Goal: Transaction & Acquisition: Obtain resource

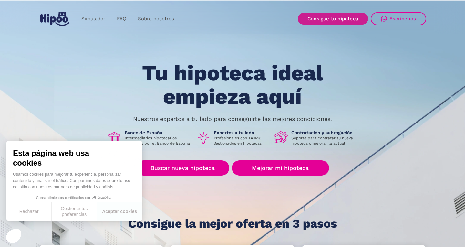
click at [325, 18] on link "Consigue tu hipoteca" at bounding box center [333, 19] width 70 height 12
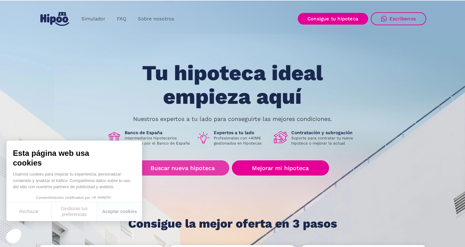
click at [203, 170] on link "Buscar nueva hipoteca" at bounding box center [182, 167] width 93 height 15
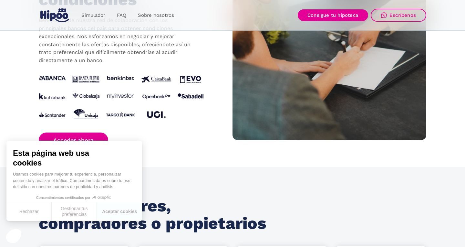
scroll to position [679, 0]
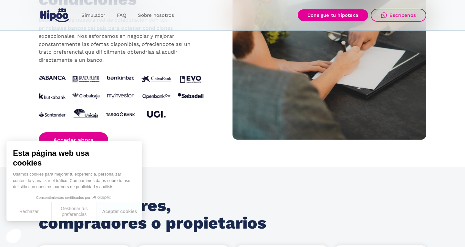
click at [226, 125] on div "CON QUIÉN TRABAJAMOS Acceso a las mejores condiciones Benefíciate de nuestra re…" at bounding box center [136, 46] width 194 height 202
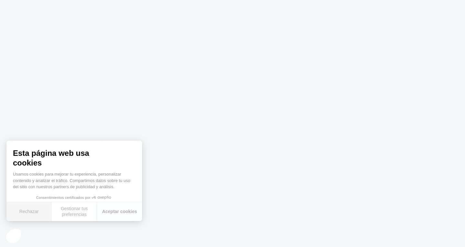
click at [38, 210] on button "Rechazar" at bounding box center [28, 211] width 45 height 19
